Goal: Transaction & Acquisition: Obtain resource

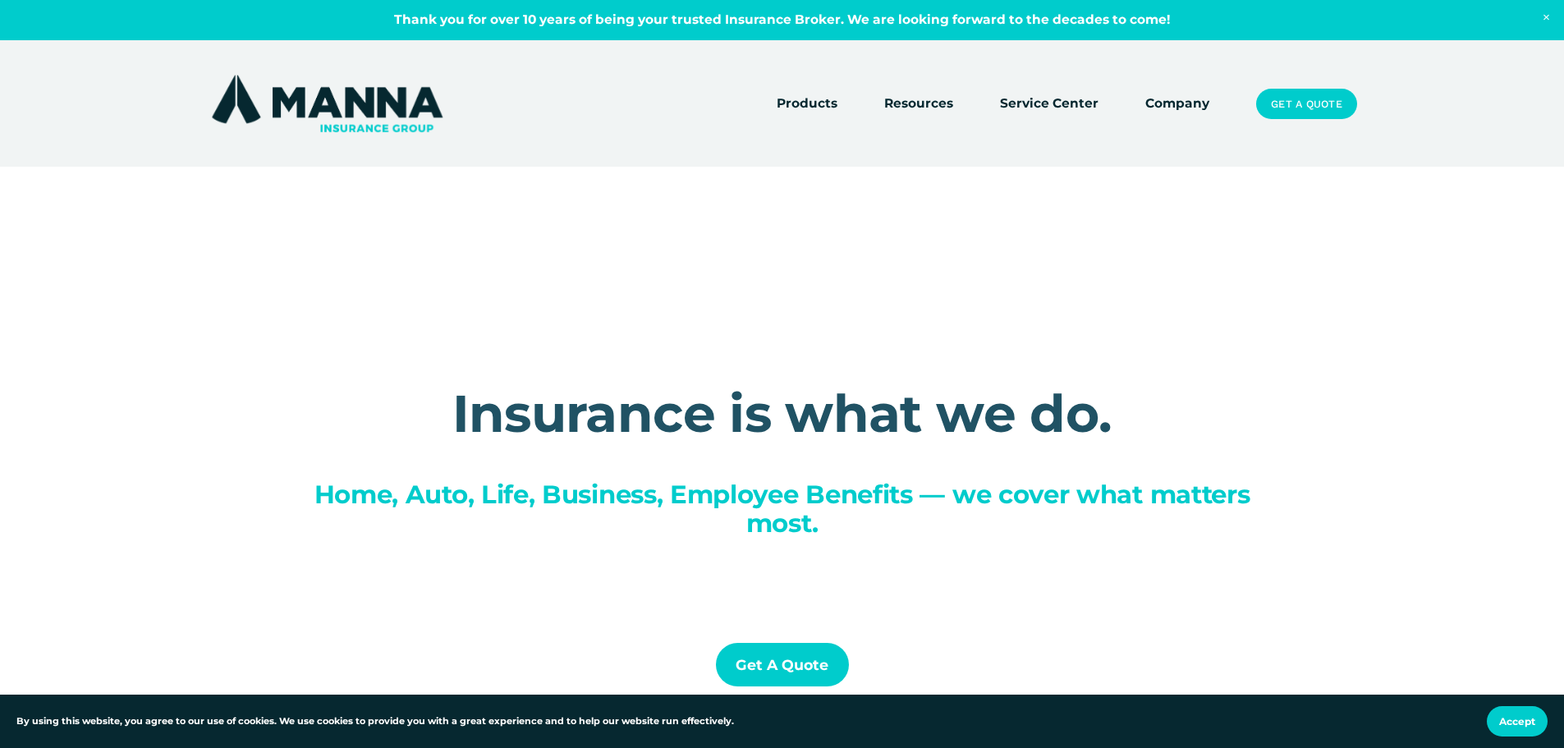
click at [1300, 108] on link "Get a Quote" at bounding box center [1306, 104] width 100 height 31
